Goal: Navigation & Orientation: Find specific page/section

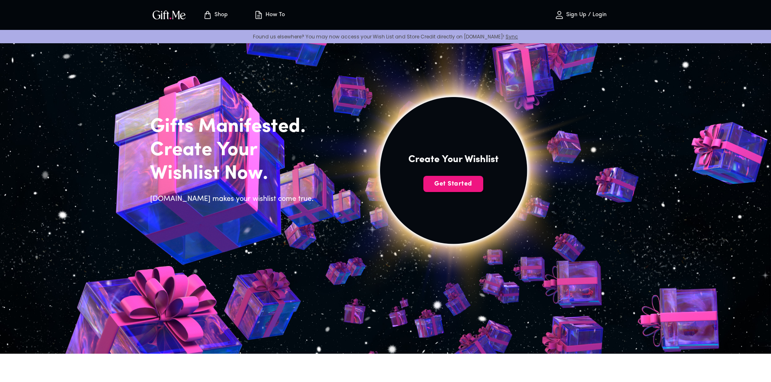
click at [456, 184] on span "Get Started" at bounding box center [453, 184] width 60 height 9
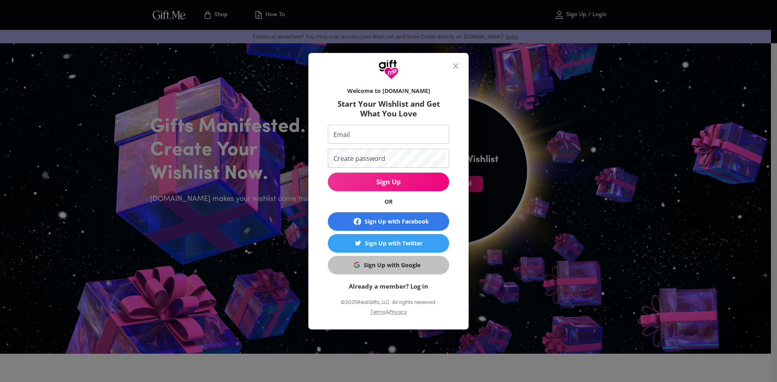
click at [400, 262] on div "Sign Up with Google" at bounding box center [392, 265] width 57 height 9
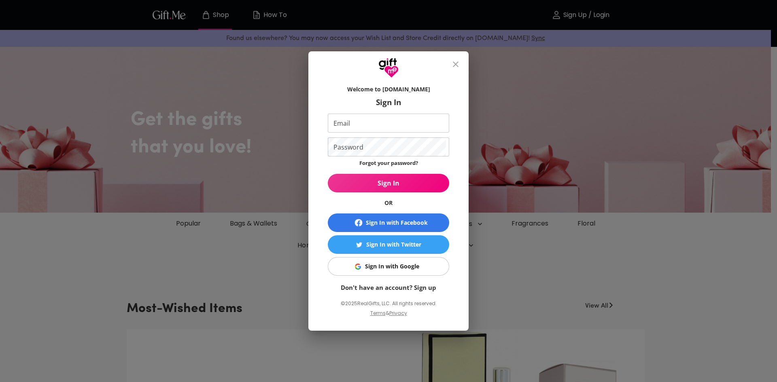
click at [386, 268] on div "Sign In with Google" at bounding box center [392, 266] width 54 height 9
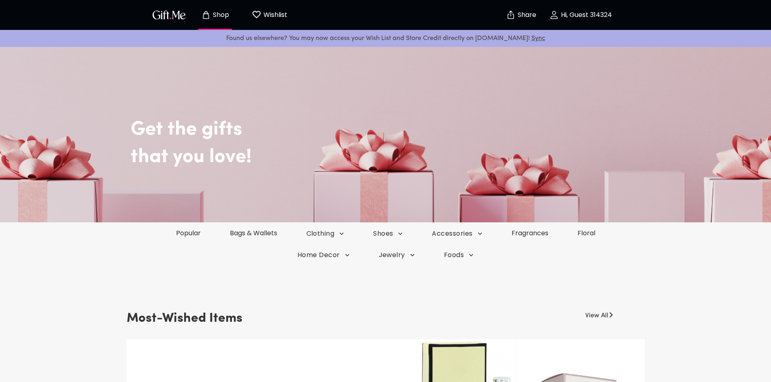
click at [263, 8] on button "Wishlist 0" at bounding box center [269, 15] width 45 height 26
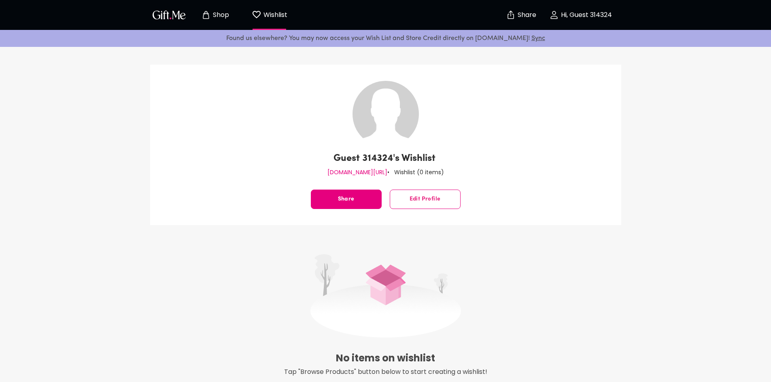
click at [211, 19] on span "Shop" at bounding box center [215, 15] width 45 height 10
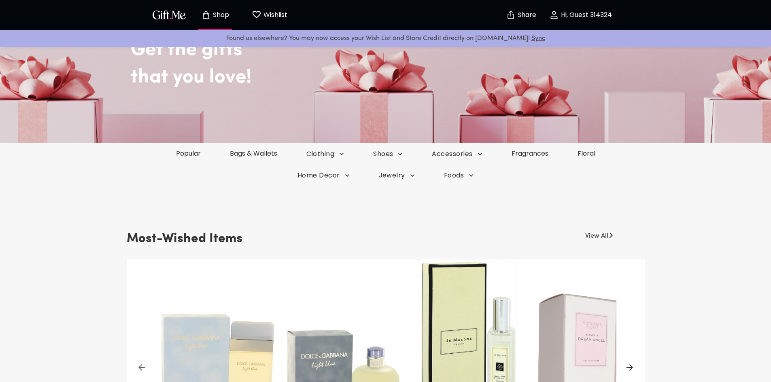
scroll to position [81, 0]
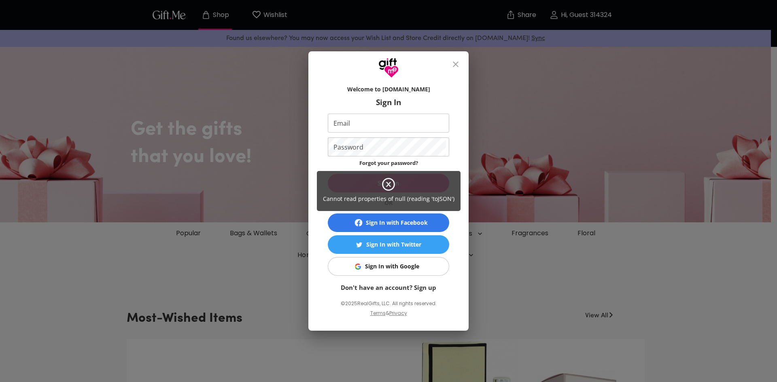
click at [455, 65] on div "Cannot read properties of null (reading 'toJSON')" at bounding box center [388, 191] width 777 height 382
click at [456, 65] on div "Cannot read properties of null (reading 'toJSON')" at bounding box center [388, 191] width 777 height 382
